Goal: Information Seeking & Learning: Learn about a topic

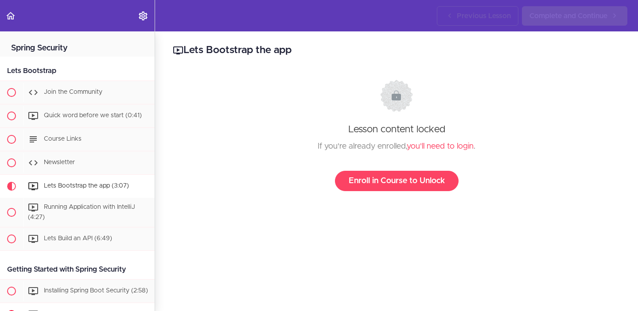
scroll to position [139, 0]
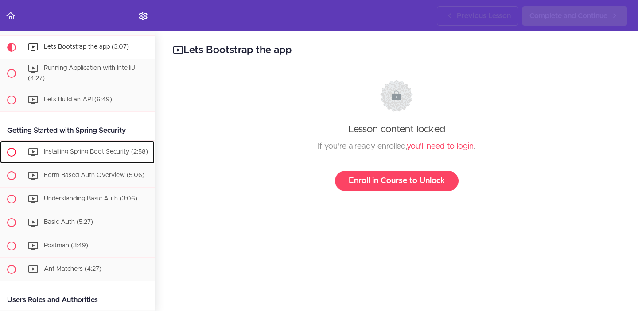
click at [69, 152] on span "Installing Spring Boot Security (2:58)" at bounding box center [96, 152] width 104 height 6
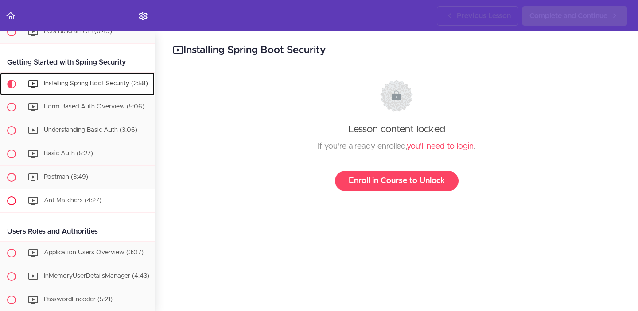
scroll to position [246, 0]
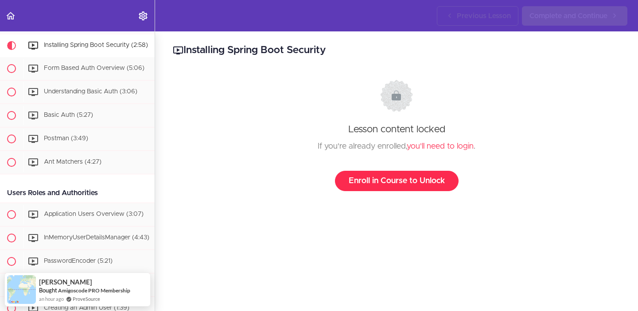
click at [356, 180] on link "Enroll in Course to Unlock" at bounding box center [397, 181] width 124 height 20
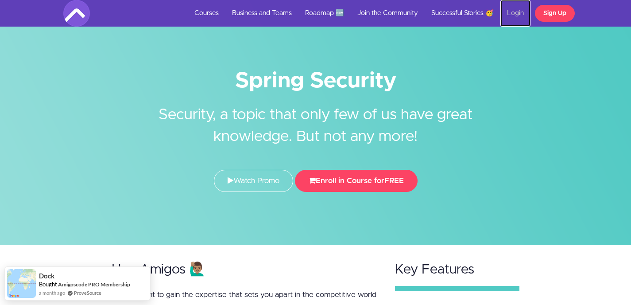
click at [518, 6] on link "Login" at bounding box center [515, 13] width 30 height 27
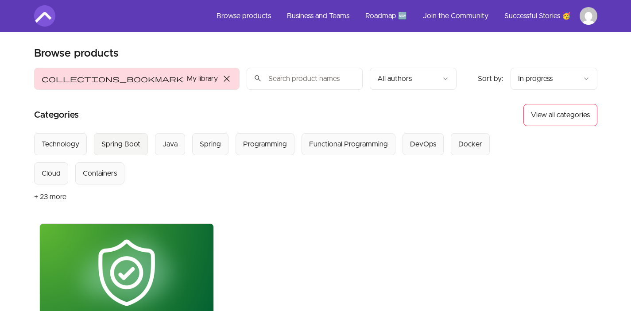
click at [127, 141] on div "Spring Boot" at bounding box center [120, 144] width 39 height 11
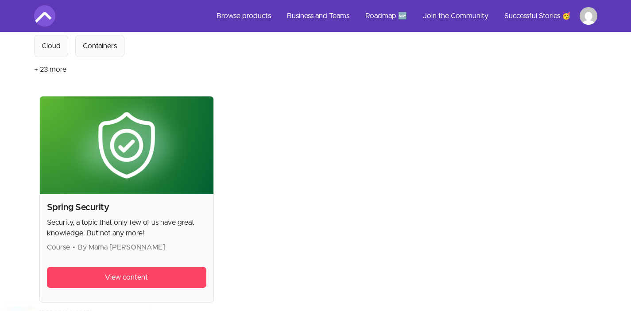
scroll to position [148, 0]
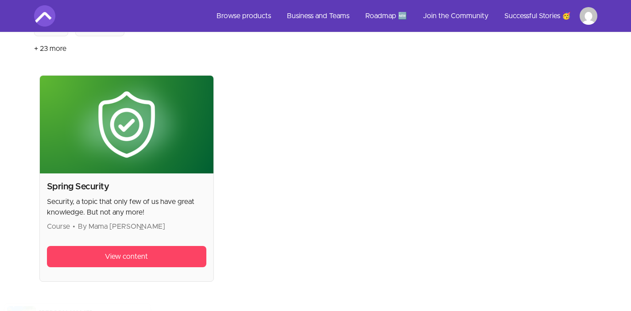
click at [137, 118] on img at bounding box center [127, 125] width 174 height 98
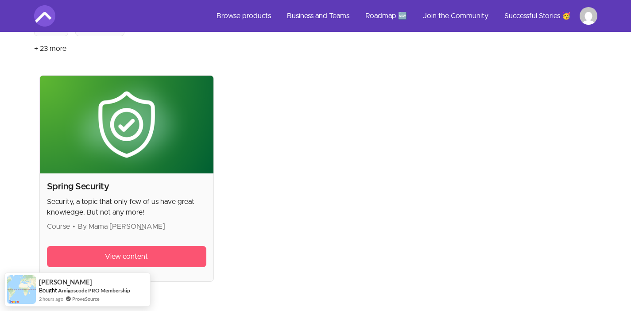
click at [140, 254] on span "View content" at bounding box center [126, 256] width 43 height 11
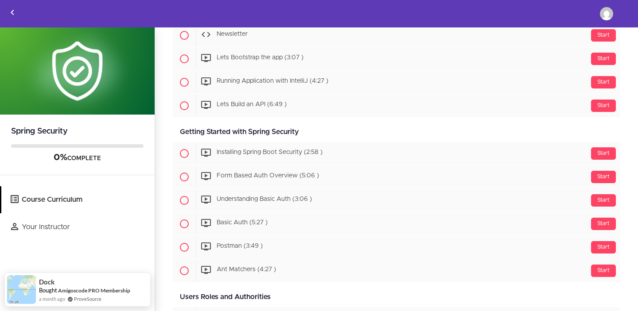
scroll to position [113, 0]
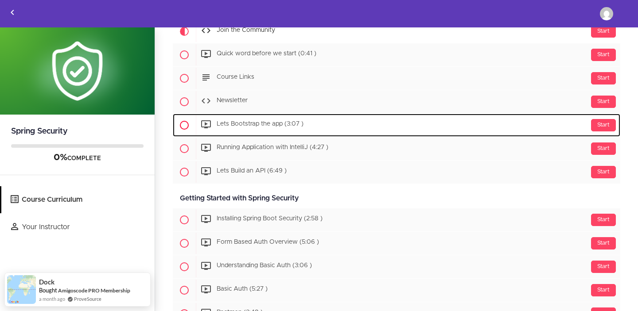
click at [265, 129] on div "Start Lets Bootstrap the app (3:07 )" at bounding box center [408, 125] width 424 height 21
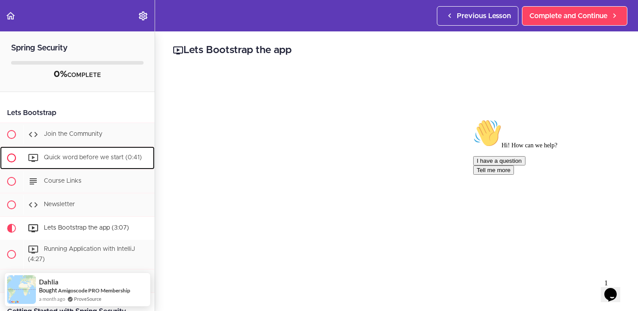
click at [54, 147] on link "Quick word before we start (0:41)" at bounding box center [77, 158] width 155 height 23
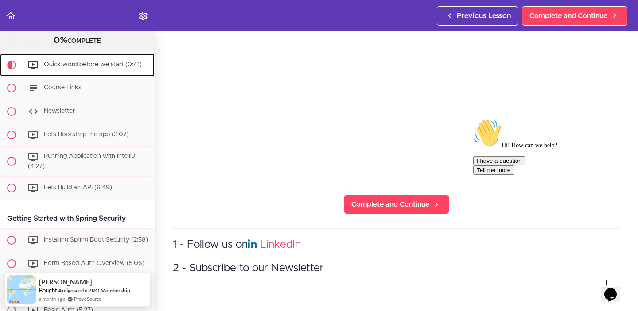
scroll to position [170, 0]
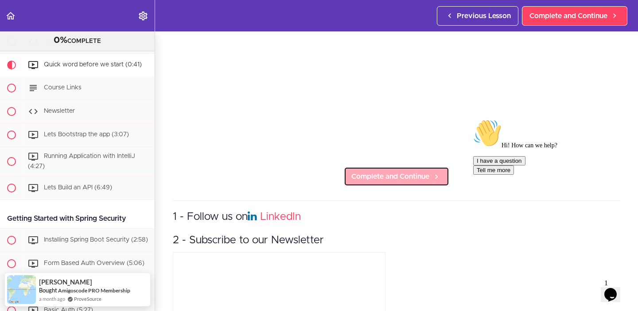
click at [395, 179] on link "Complete and Continue" at bounding box center [396, 176] width 105 height 19
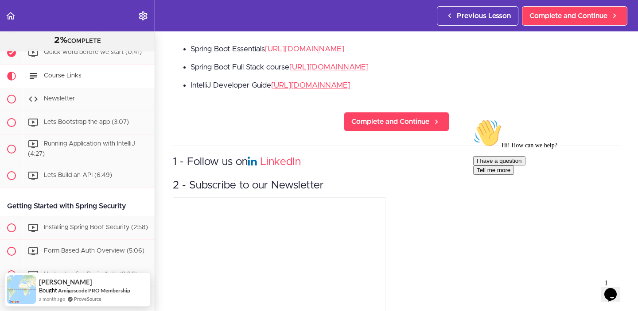
scroll to position [244, 0]
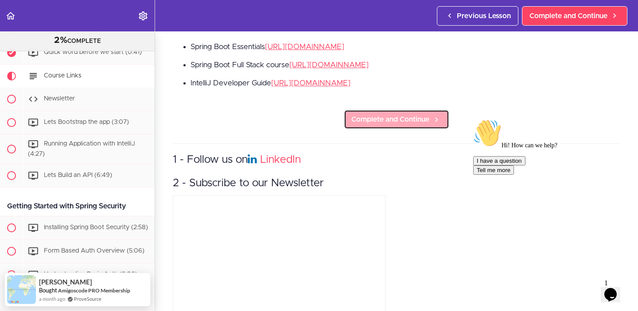
click at [391, 120] on span "Complete and Continue" at bounding box center [390, 119] width 78 height 11
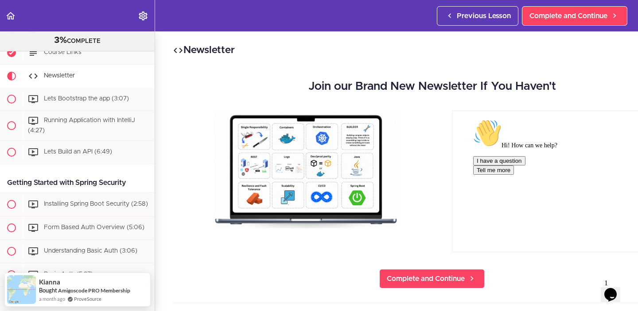
scroll to position [123, 0]
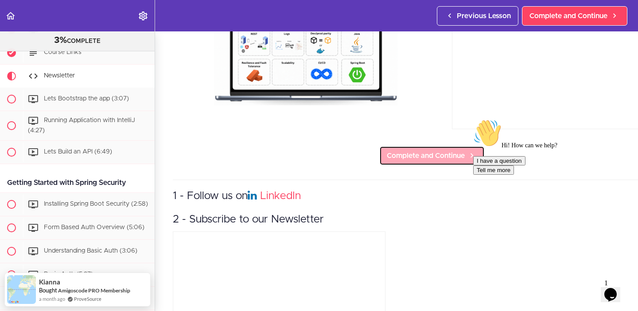
click at [420, 151] on span "Complete and Continue" at bounding box center [426, 156] width 78 height 11
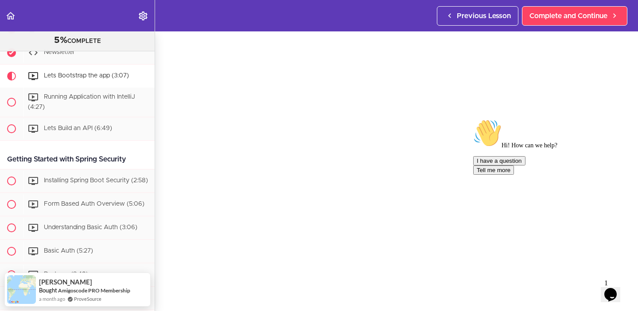
scroll to position [37, 0]
click at [473, 119] on icon "Chat attention grabber" at bounding box center [473, 119] width 0 height 0
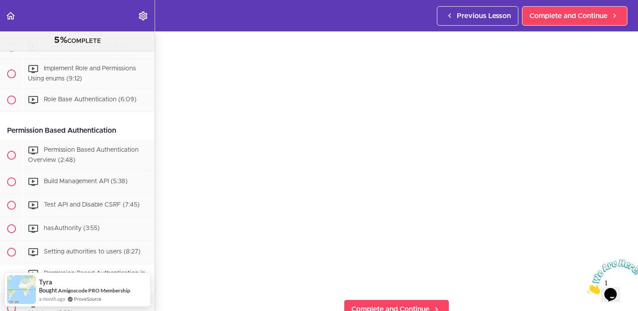
scroll to position [0, 0]
